Goal: Information Seeking & Learning: Learn about a topic

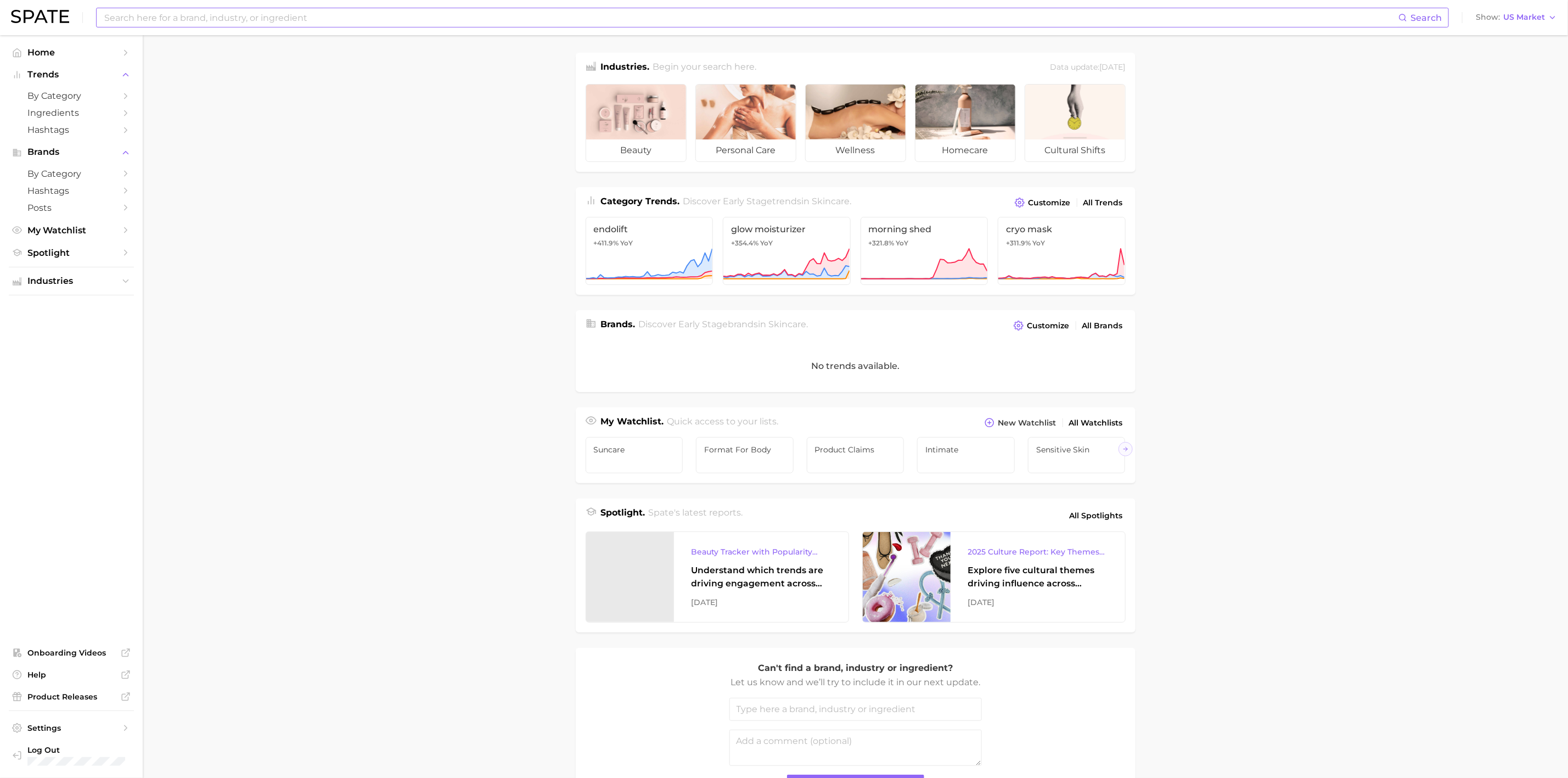
click at [312, 19] on input at bounding box center [751, 18] width 1295 height 19
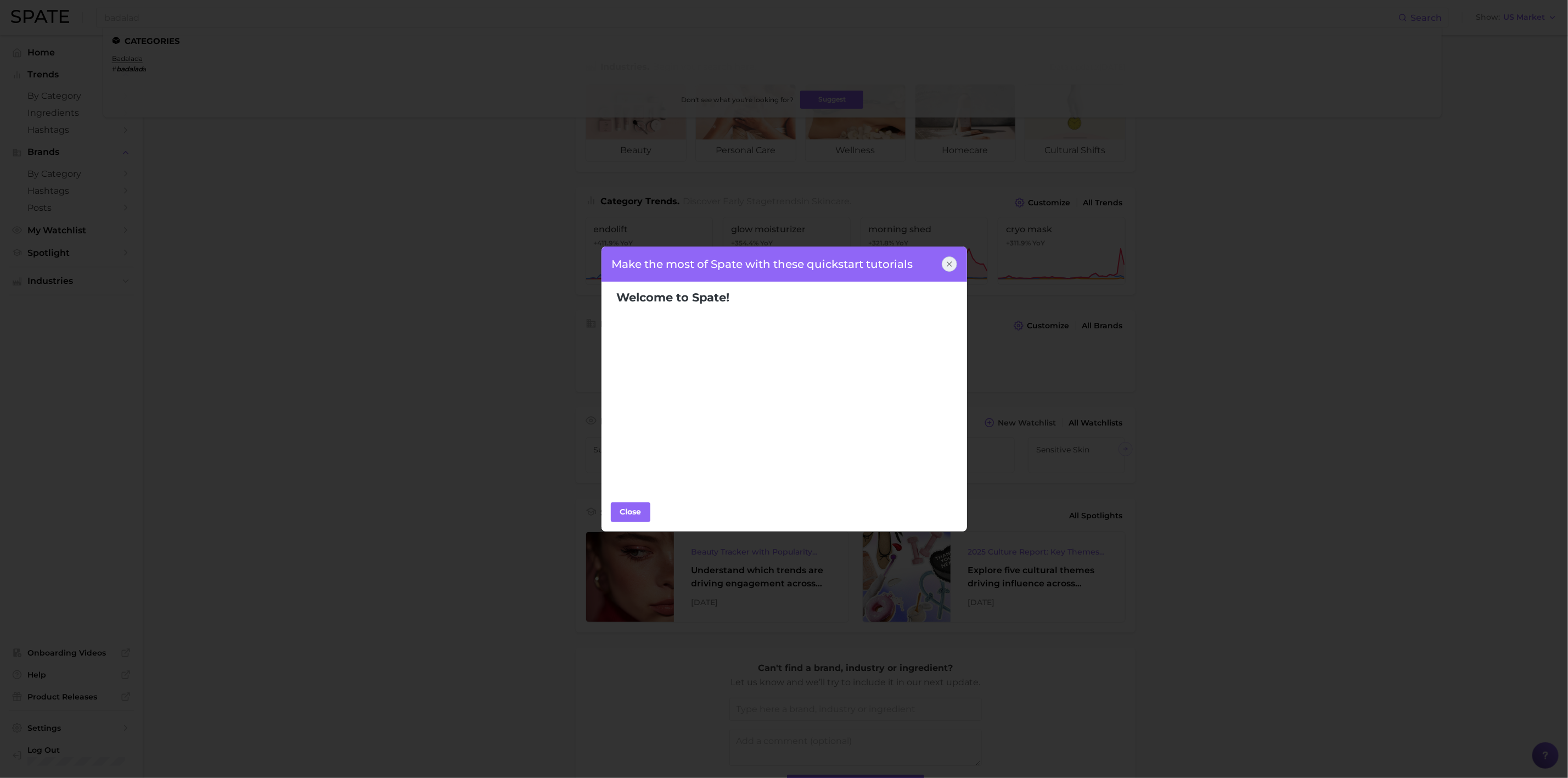
click at [940, 264] on div "Make the most of Spate with these quickstart tutorials" at bounding box center [784, 264] width 366 height 35
click at [957, 262] on div "Make the most of Spate with these quickstart tutorials" at bounding box center [784, 264] width 366 height 35
click at [951, 262] on icon at bounding box center [949, 264] width 4 height 4
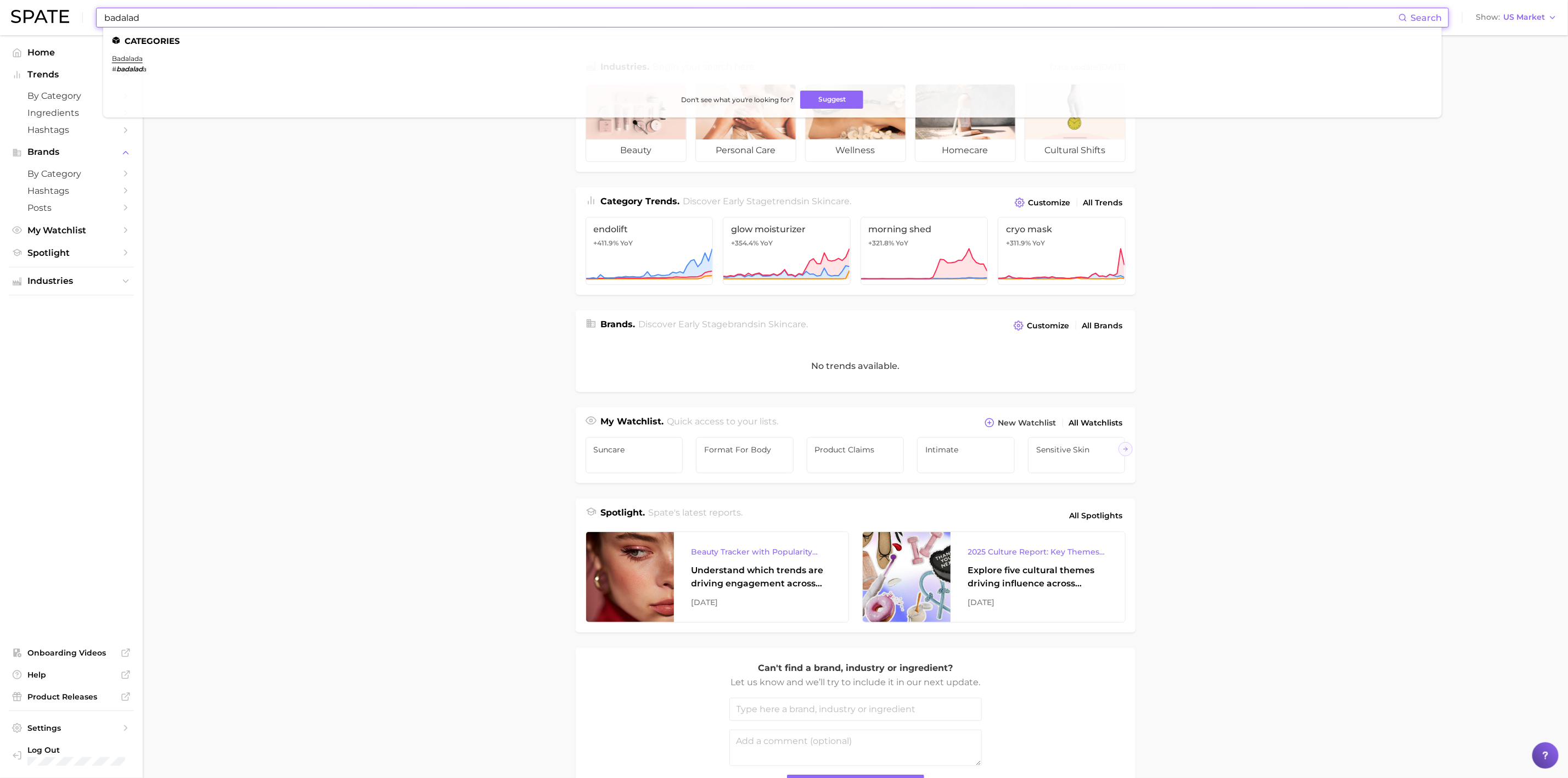
click at [220, 14] on input "badalad" at bounding box center [751, 18] width 1295 height 19
type input "badalada"
click at [119, 68] on em "badalada" at bounding box center [131, 69] width 30 height 9
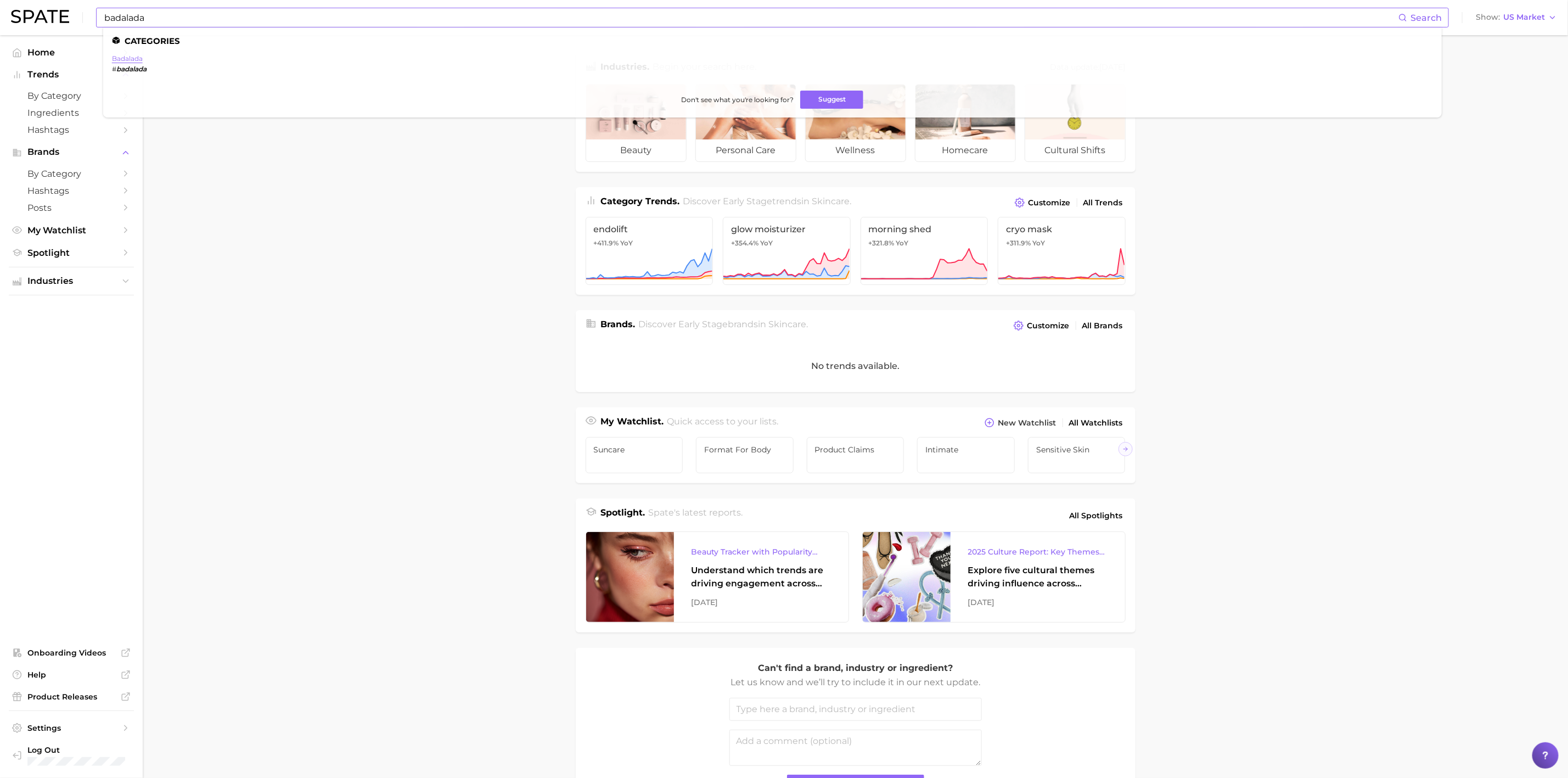
click at [119, 59] on link "badalada" at bounding box center [127, 58] width 30 height 9
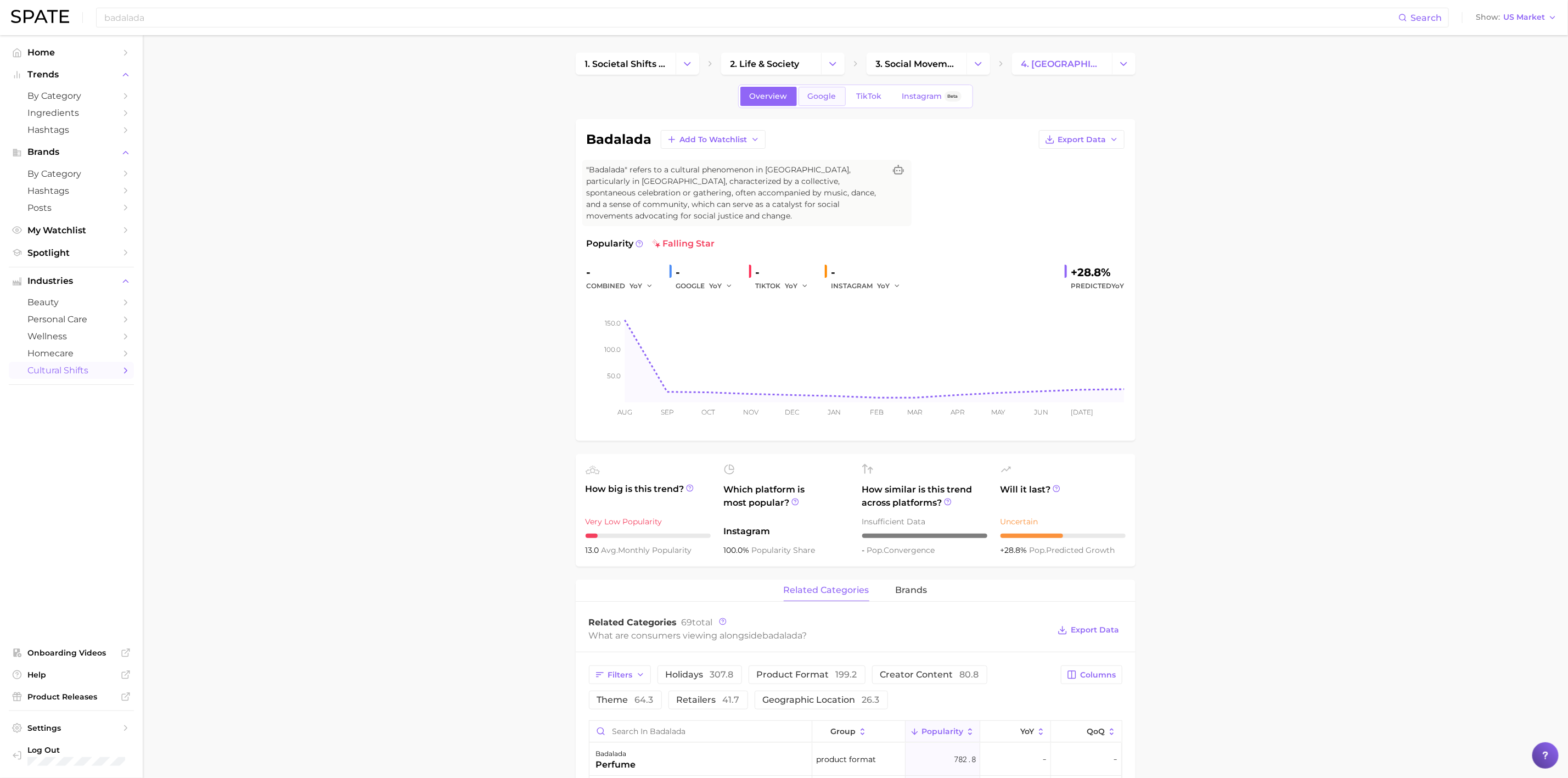
click at [818, 89] on link "Google" at bounding box center [822, 96] width 47 height 19
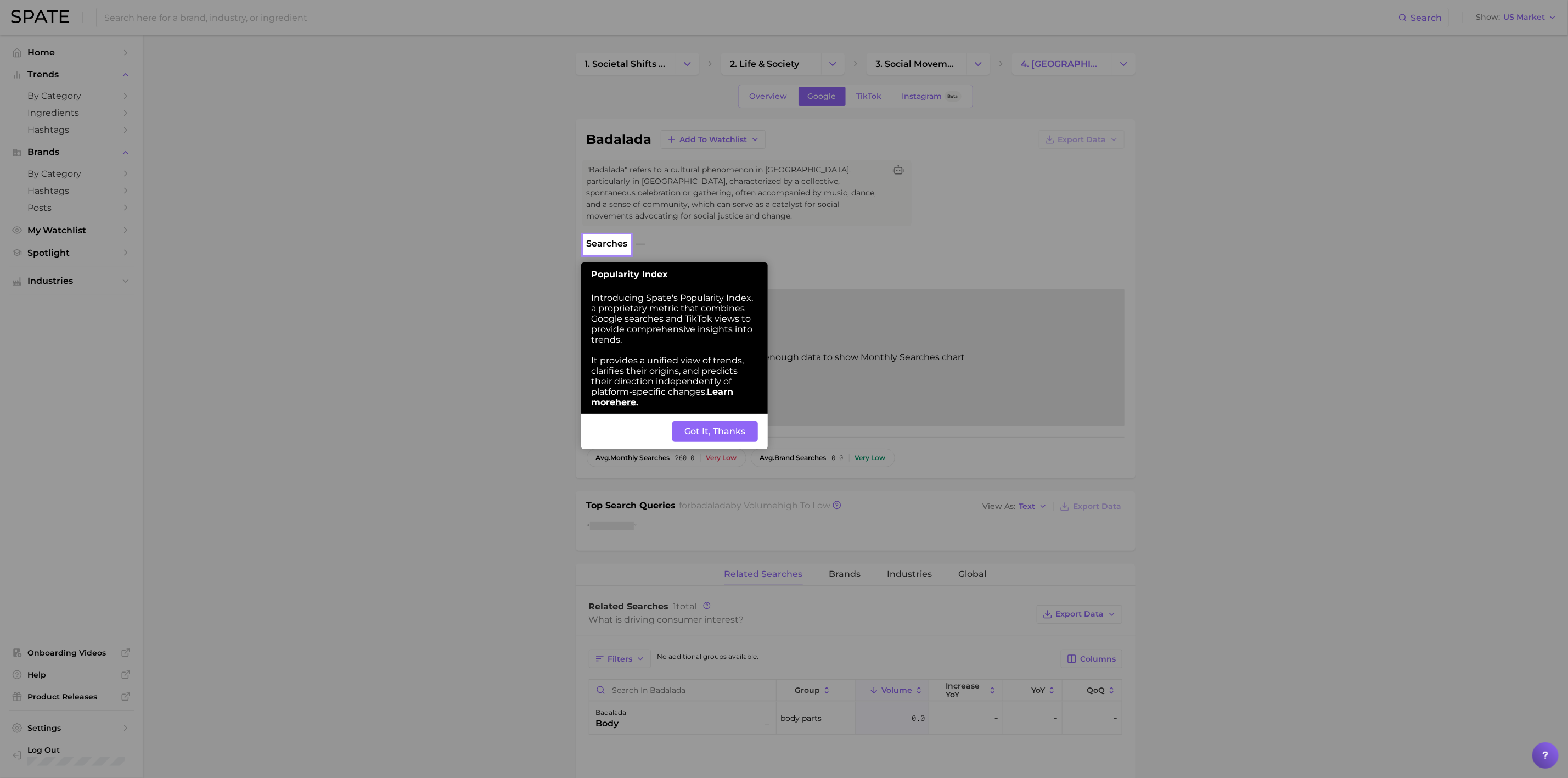
click at [723, 435] on button "Got It, Thanks" at bounding box center [715, 432] width 86 height 21
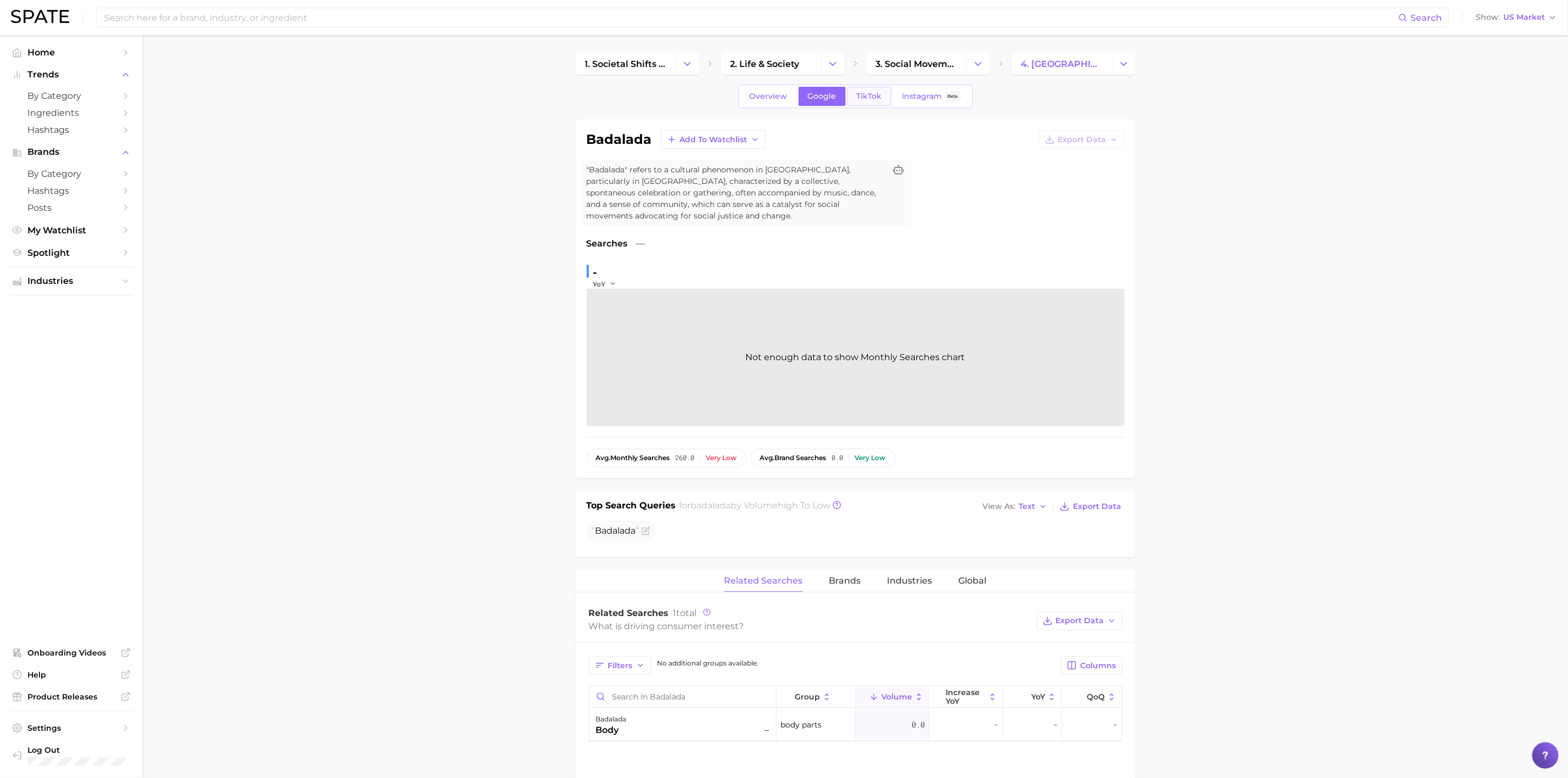
click at [866, 93] on span "TikTok" at bounding box center [869, 96] width 25 height 9
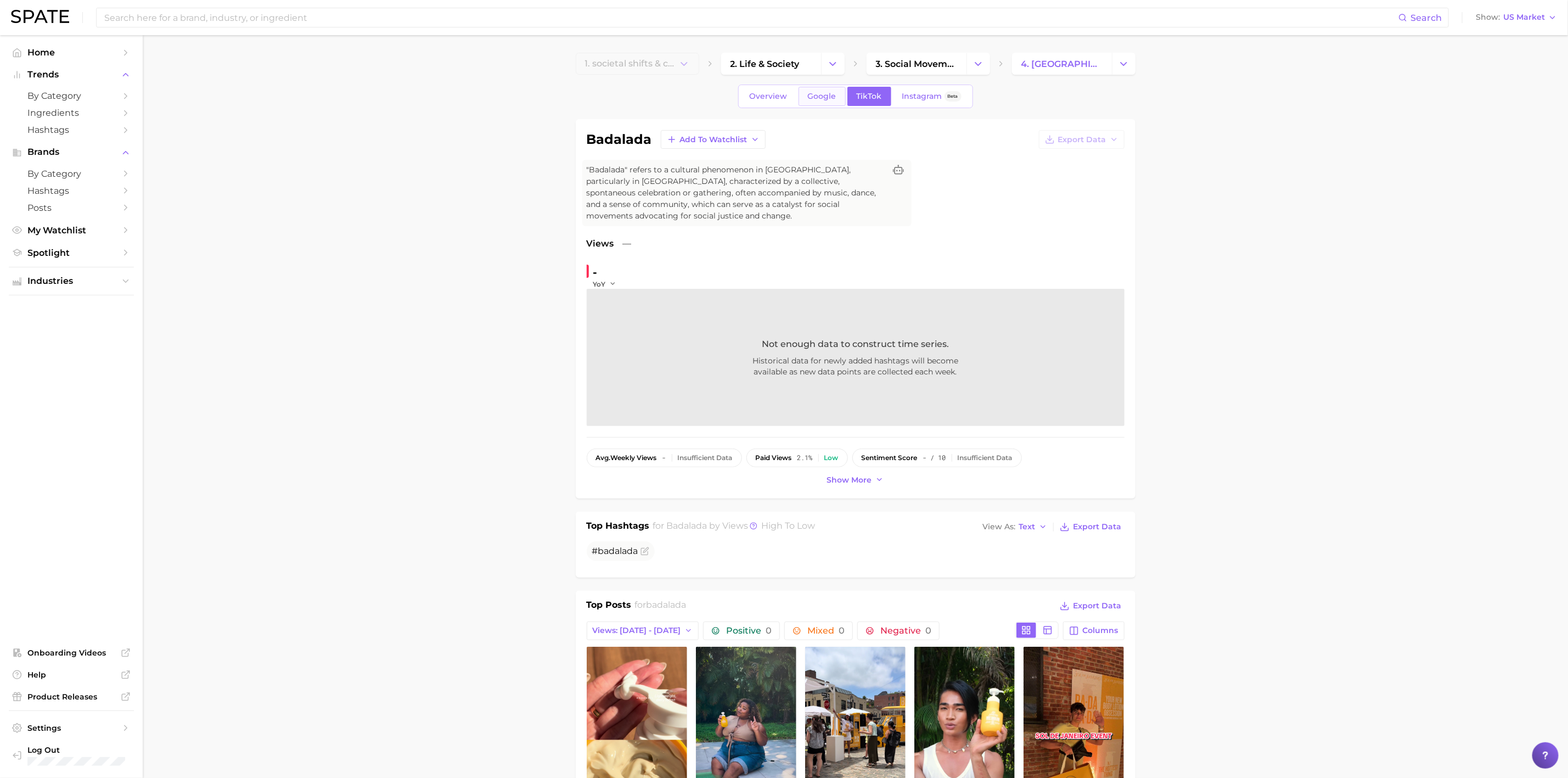
click at [815, 92] on span "Google" at bounding box center [822, 96] width 29 height 9
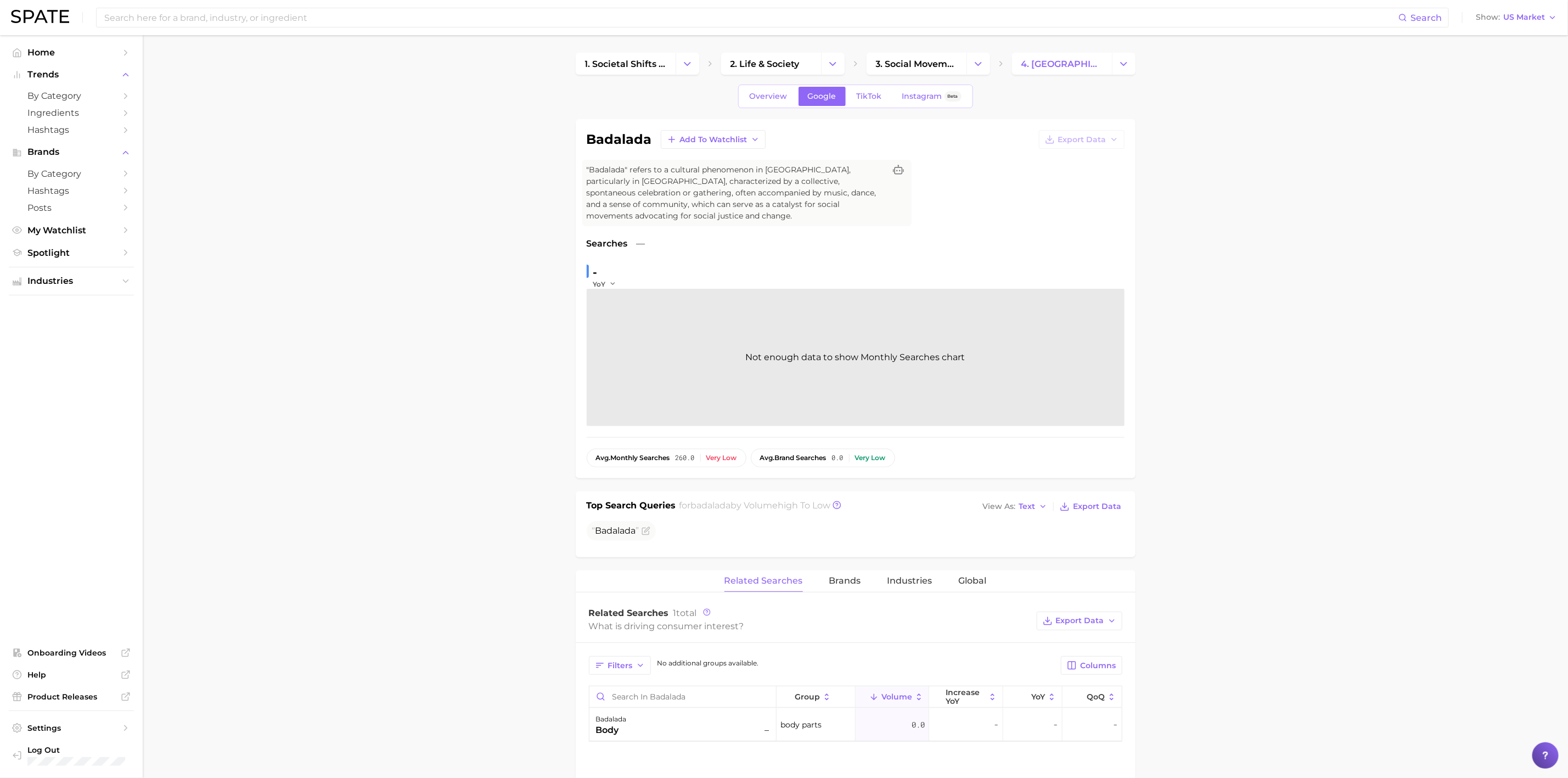
click at [1290, 225] on main "1. societal shifts & culture 2. life & society 3. social movements 4. badalada …" at bounding box center [855, 684] width 1426 height 1297
